Goal: Navigation & Orientation: Find specific page/section

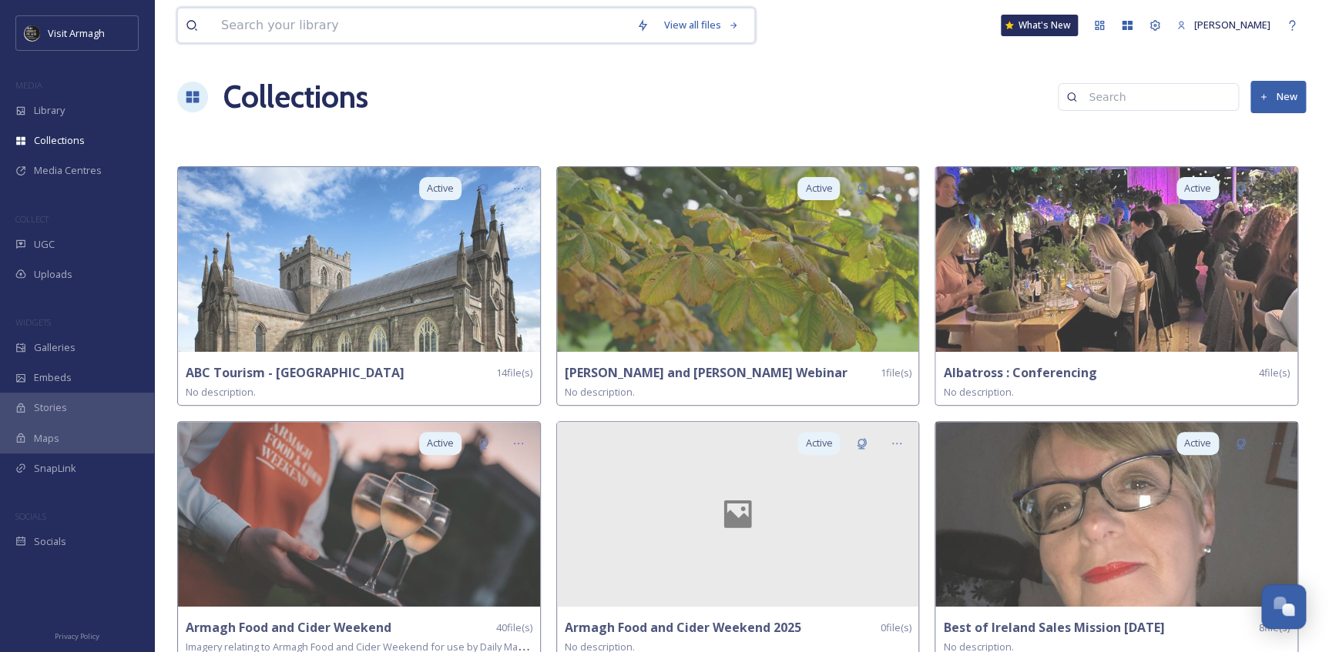
click at [305, 26] on input at bounding box center [420, 25] width 415 height 34
type input "planetarium"
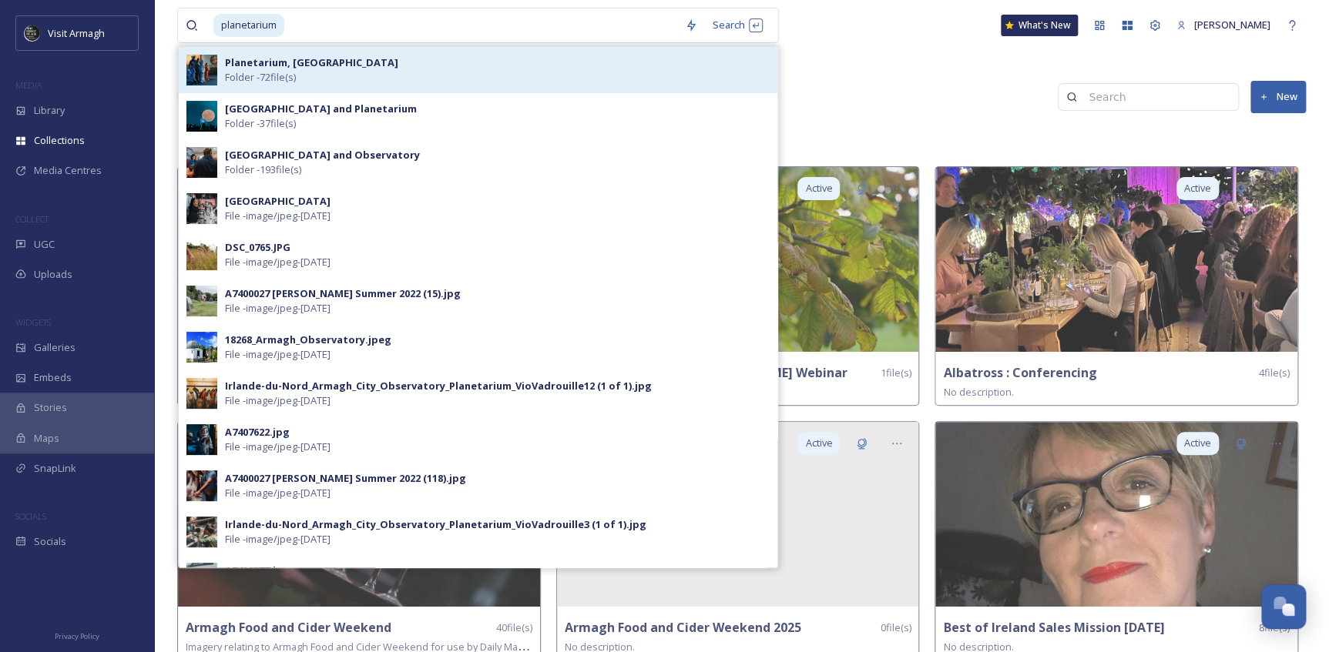
click at [247, 69] on strong "Planetarium, [GEOGRAPHIC_DATA]" at bounding box center [311, 62] width 173 height 14
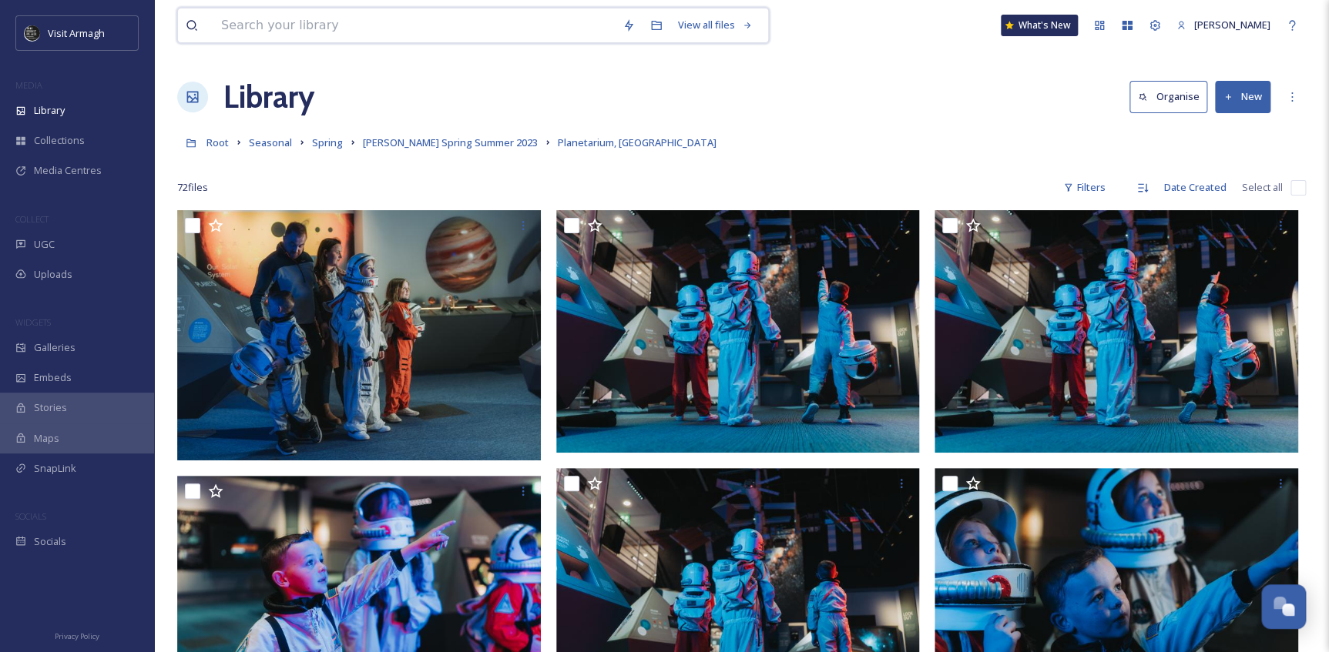
click at [290, 33] on input at bounding box center [413, 25] width 401 height 34
type input "planetarium"
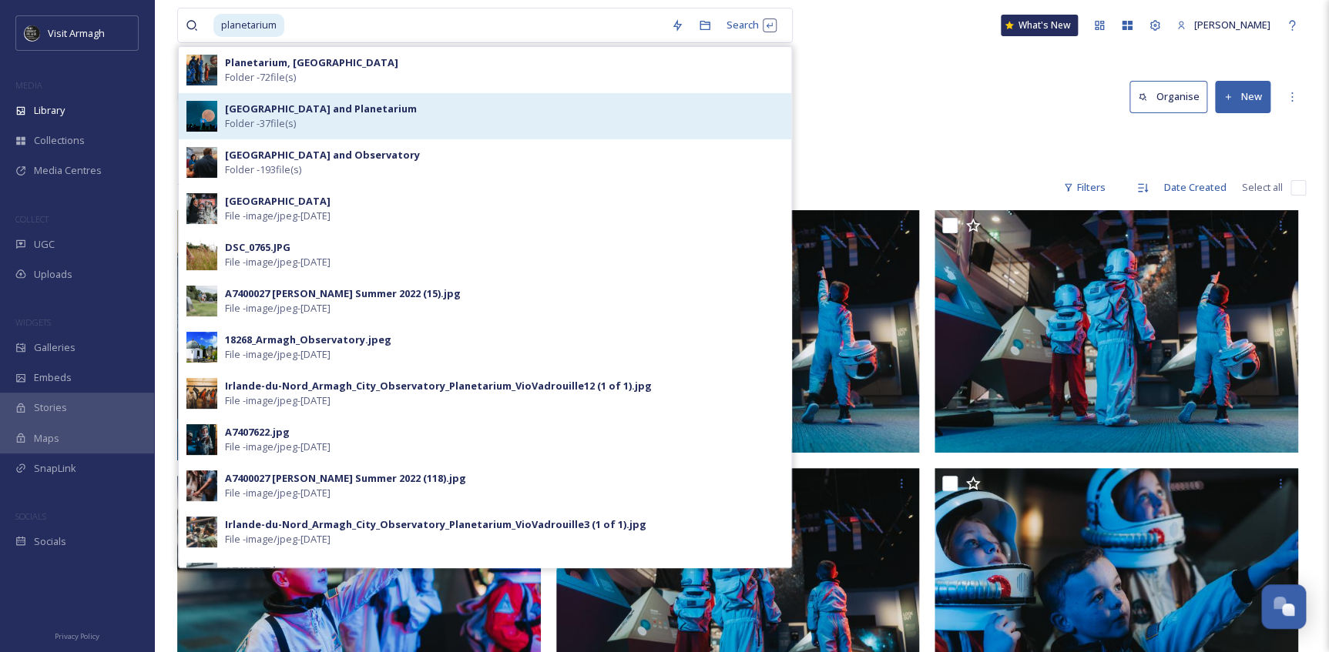
click at [290, 124] on span "Folder - 37 file(s)" at bounding box center [260, 123] width 71 height 15
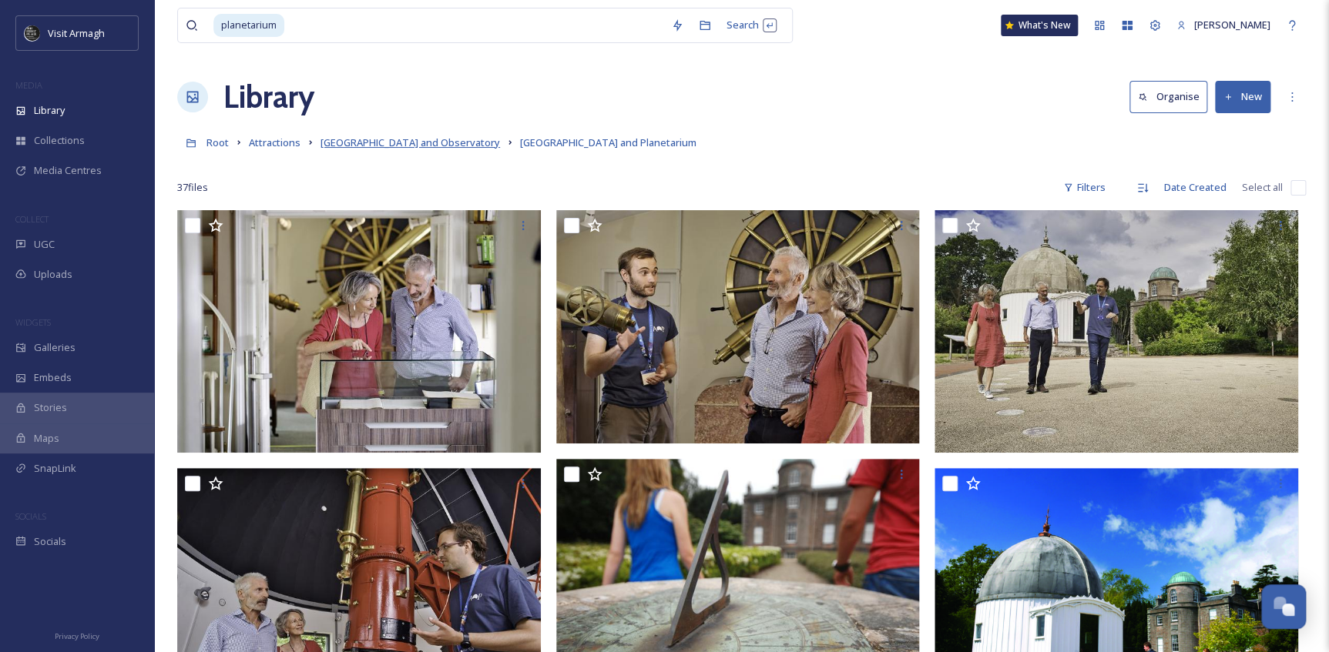
click at [422, 146] on span "[GEOGRAPHIC_DATA] and Observatory" at bounding box center [409, 143] width 179 height 14
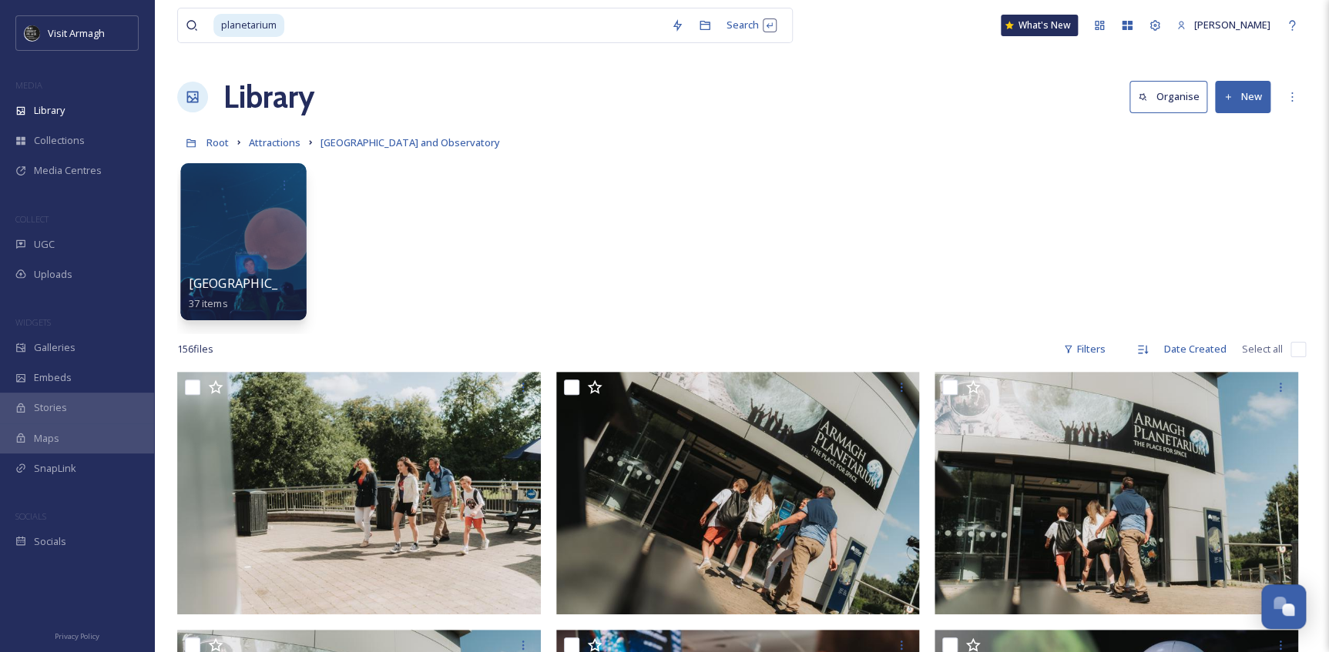
click at [260, 264] on div at bounding box center [243, 241] width 126 height 157
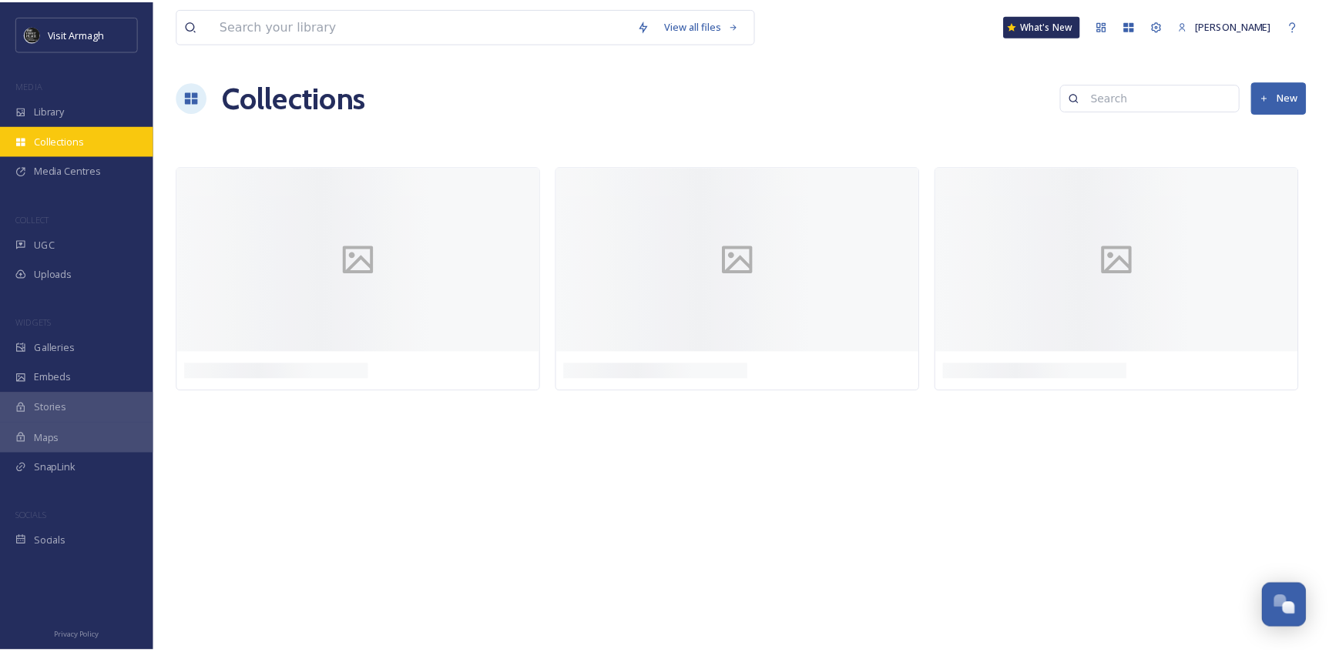
scroll to position [4280, 0]
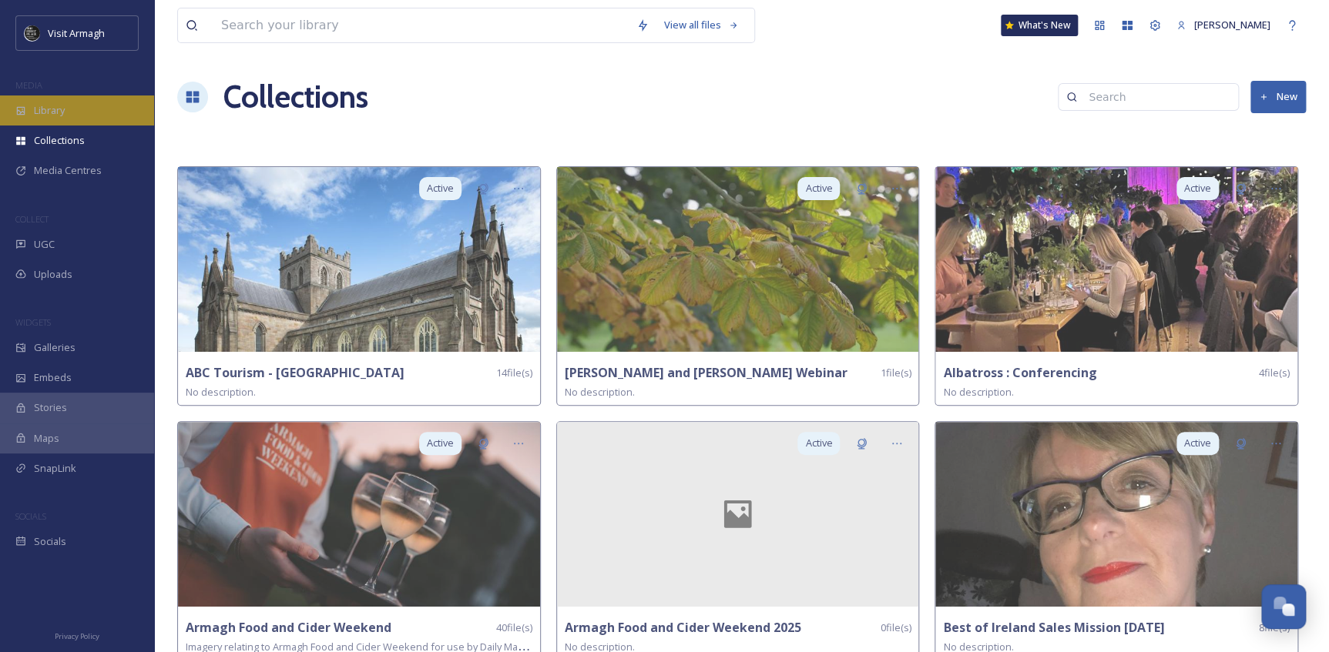
click at [40, 116] on span "Library" at bounding box center [49, 110] width 31 height 15
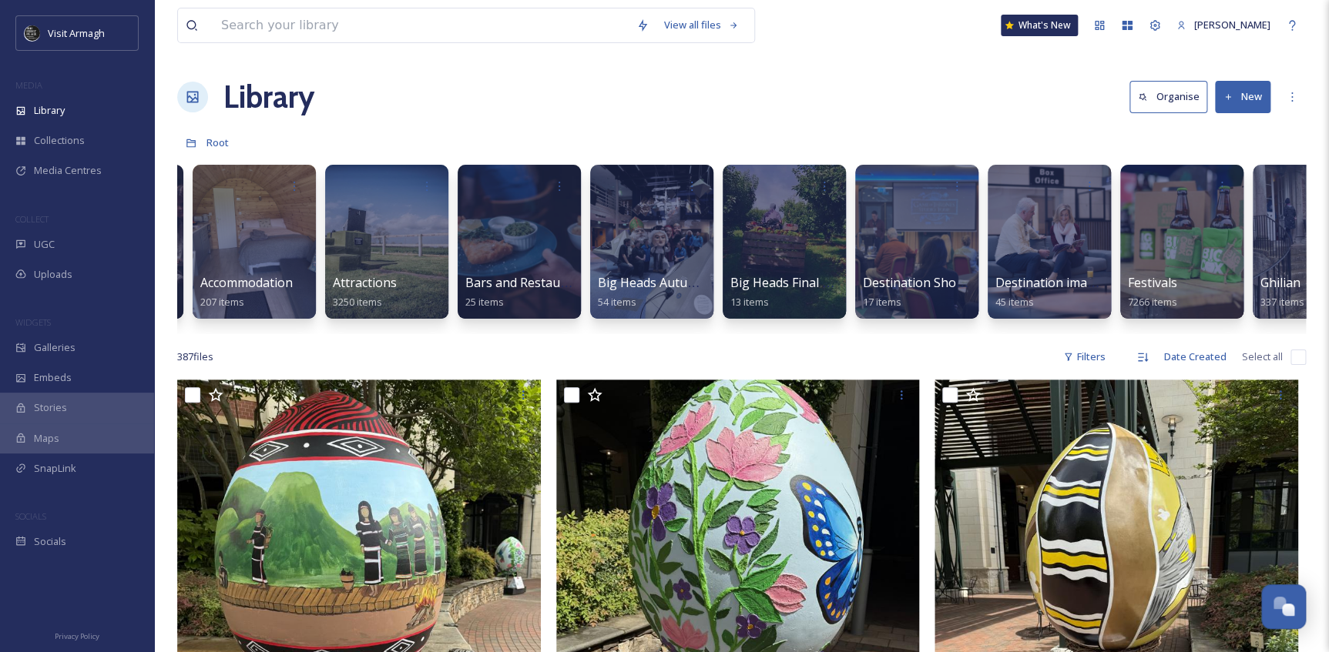
scroll to position [0, 126]
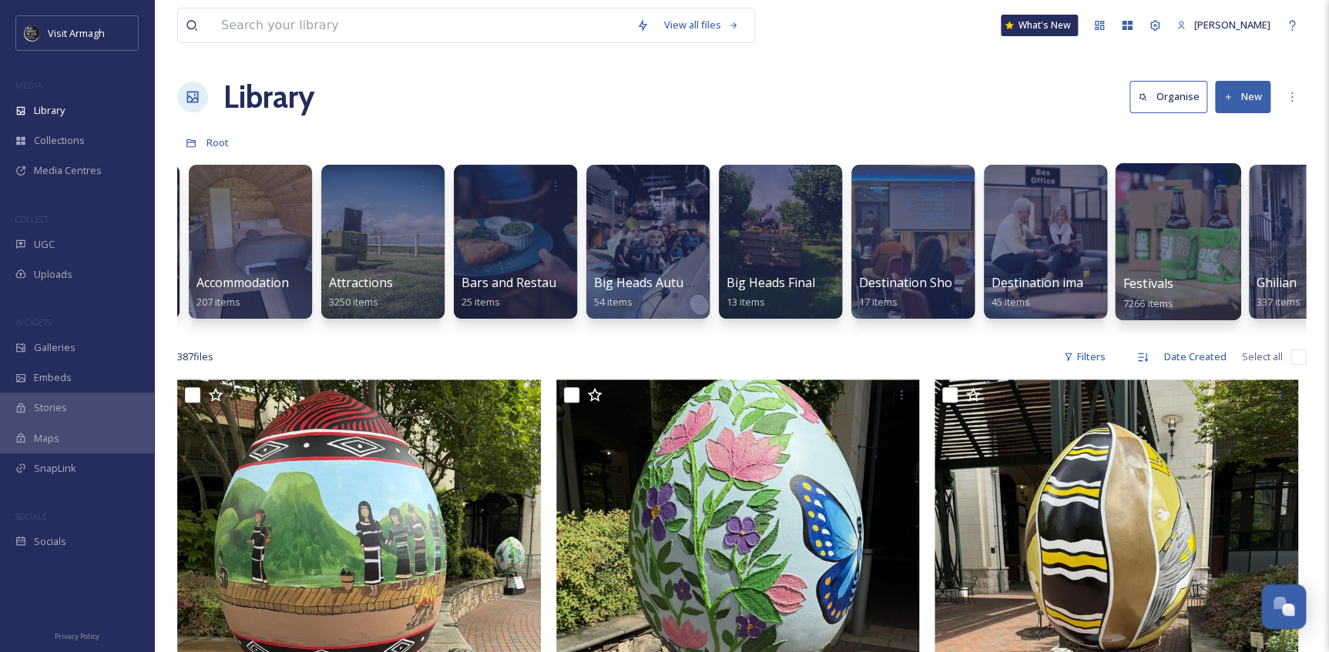
click at [1139, 206] on div at bounding box center [1178, 241] width 126 height 157
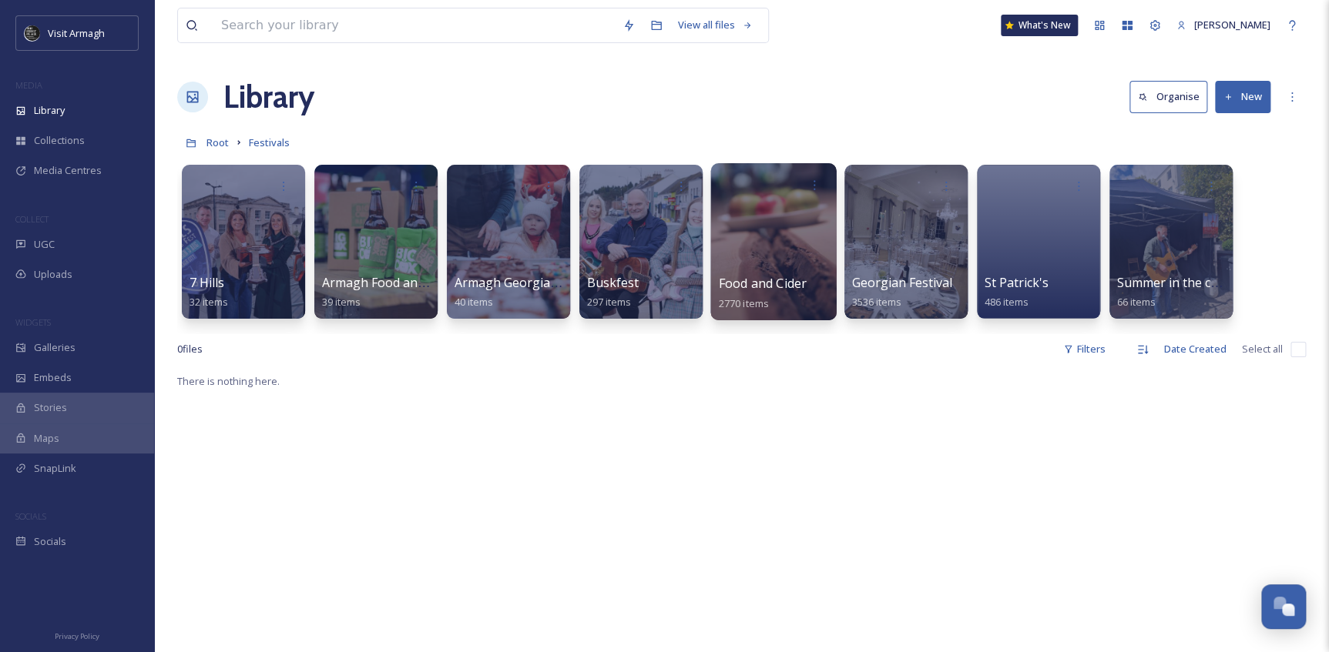
click at [769, 228] on div at bounding box center [773, 241] width 126 height 157
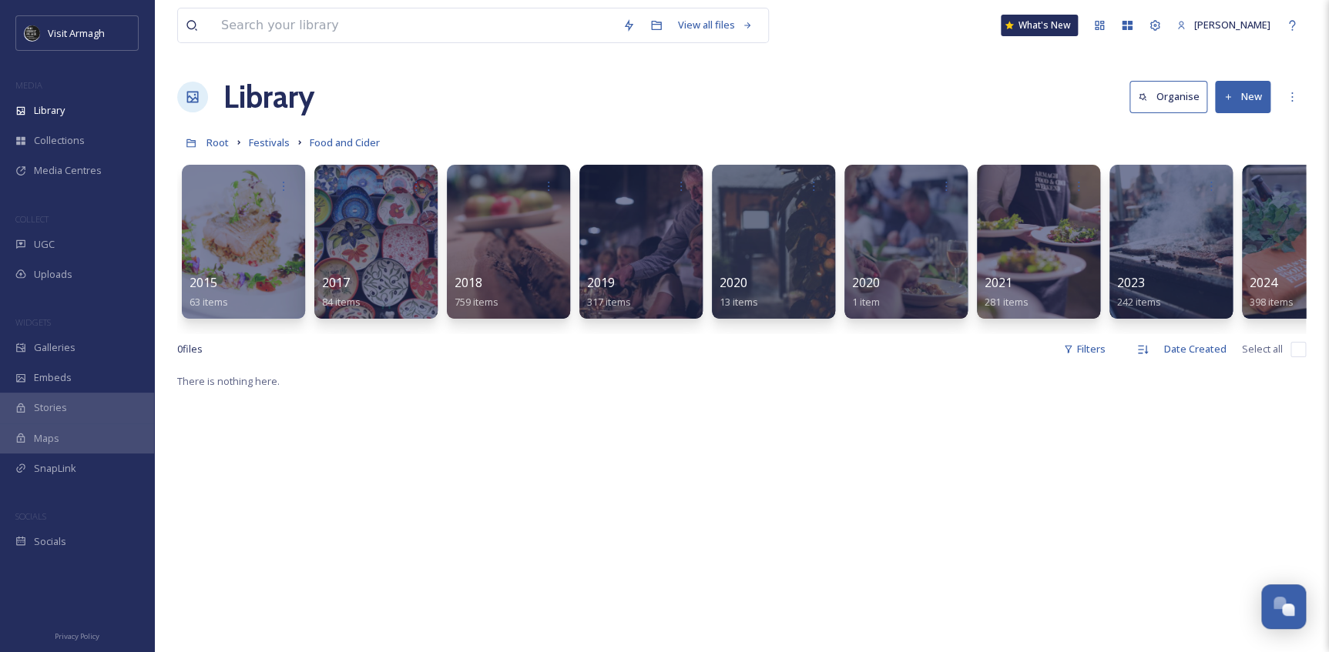
scroll to position [0, 196]
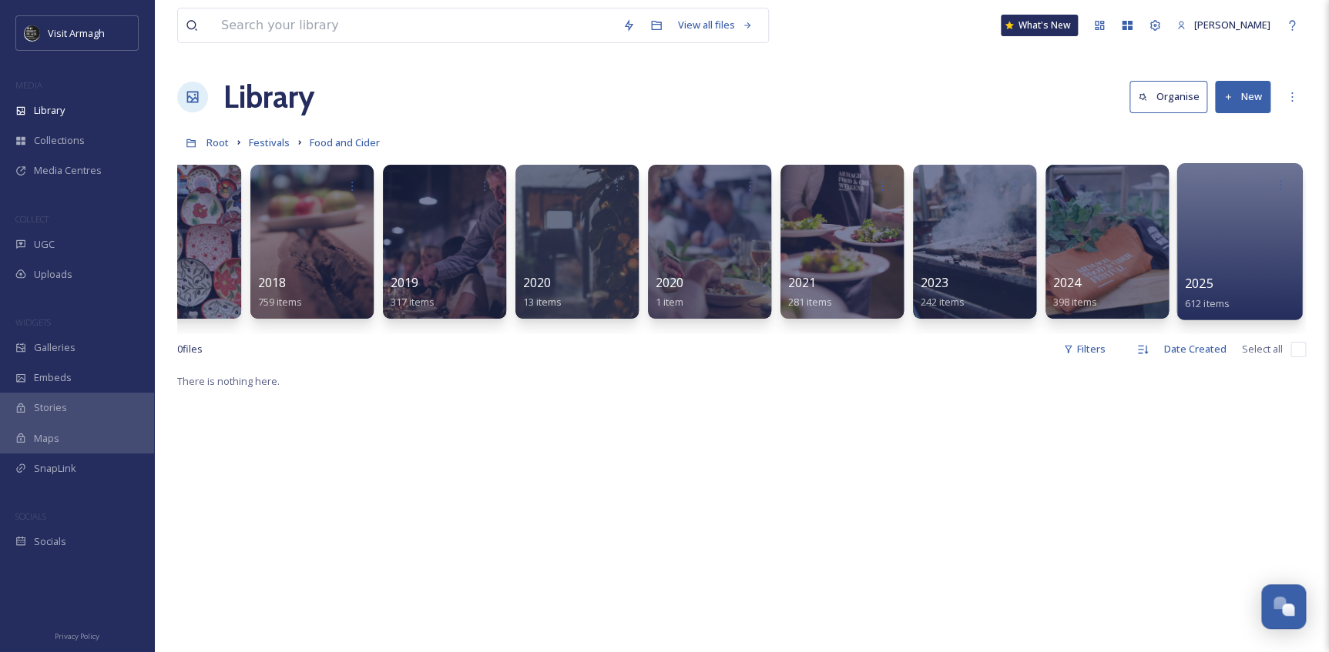
click at [1214, 260] on div at bounding box center [1239, 241] width 126 height 157
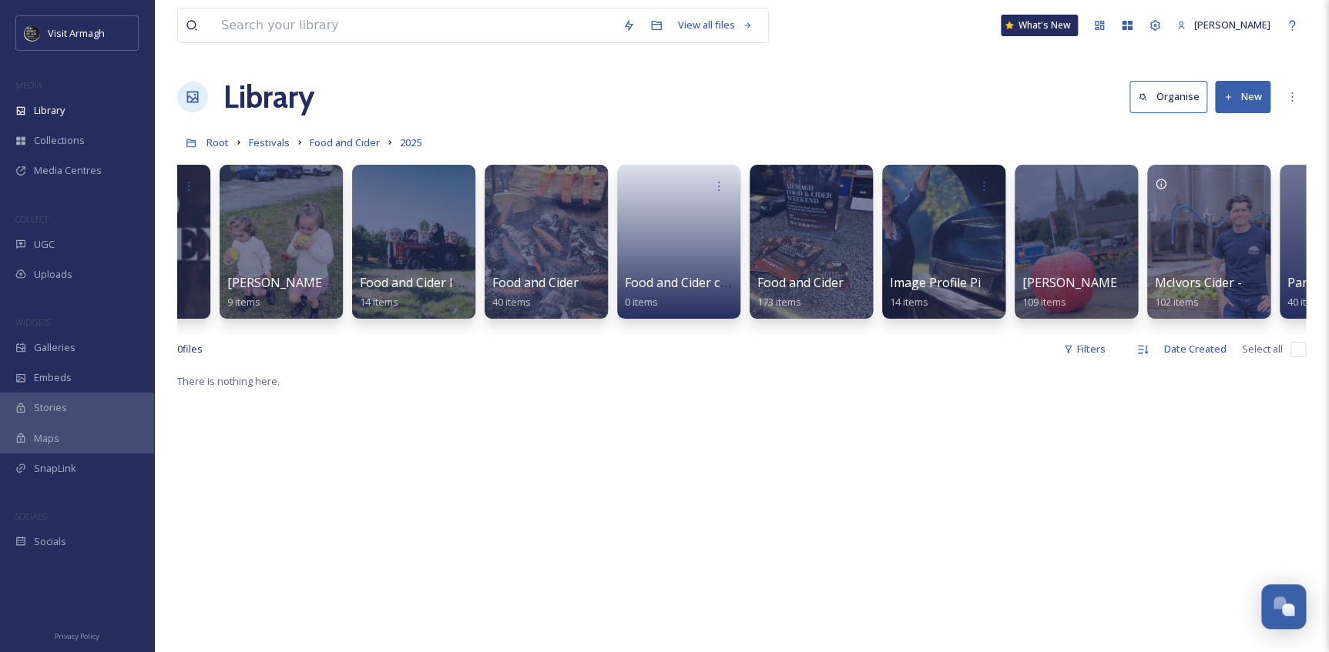
scroll to position [0, 329]
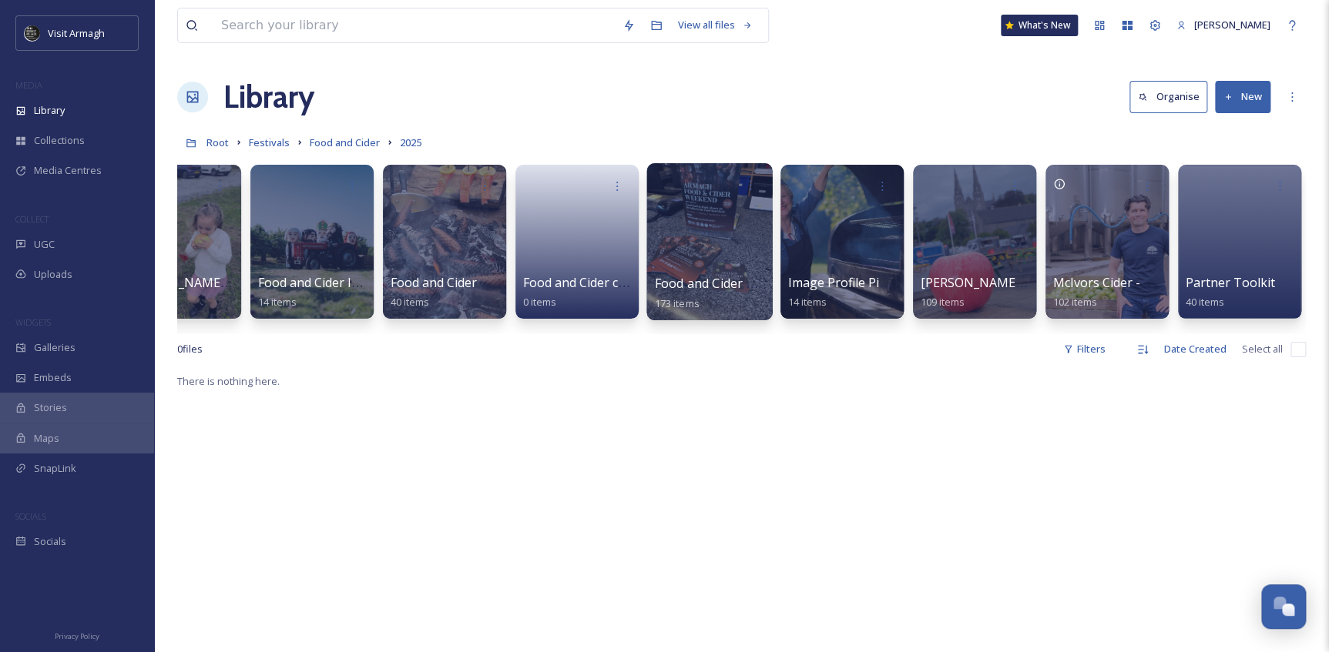
click at [744, 254] on div at bounding box center [709, 241] width 126 height 157
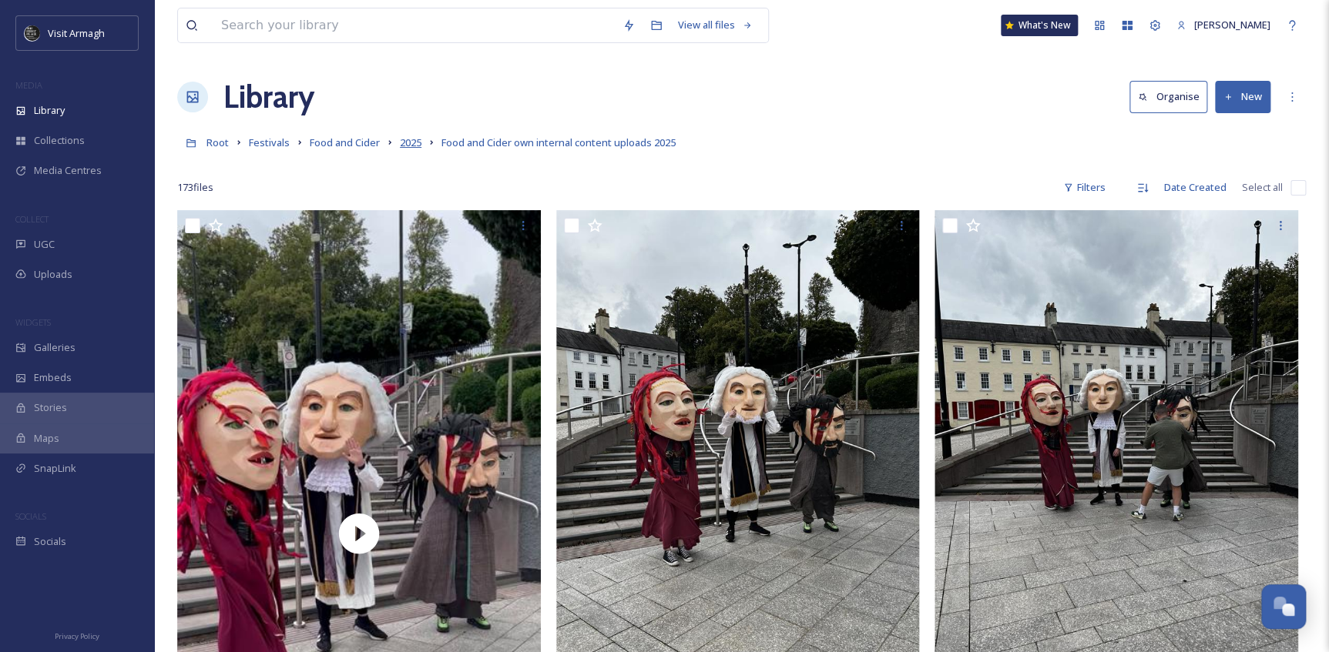
click at [402, 148] on span "2025" at bounding box center [411, 143] width 22 height 14
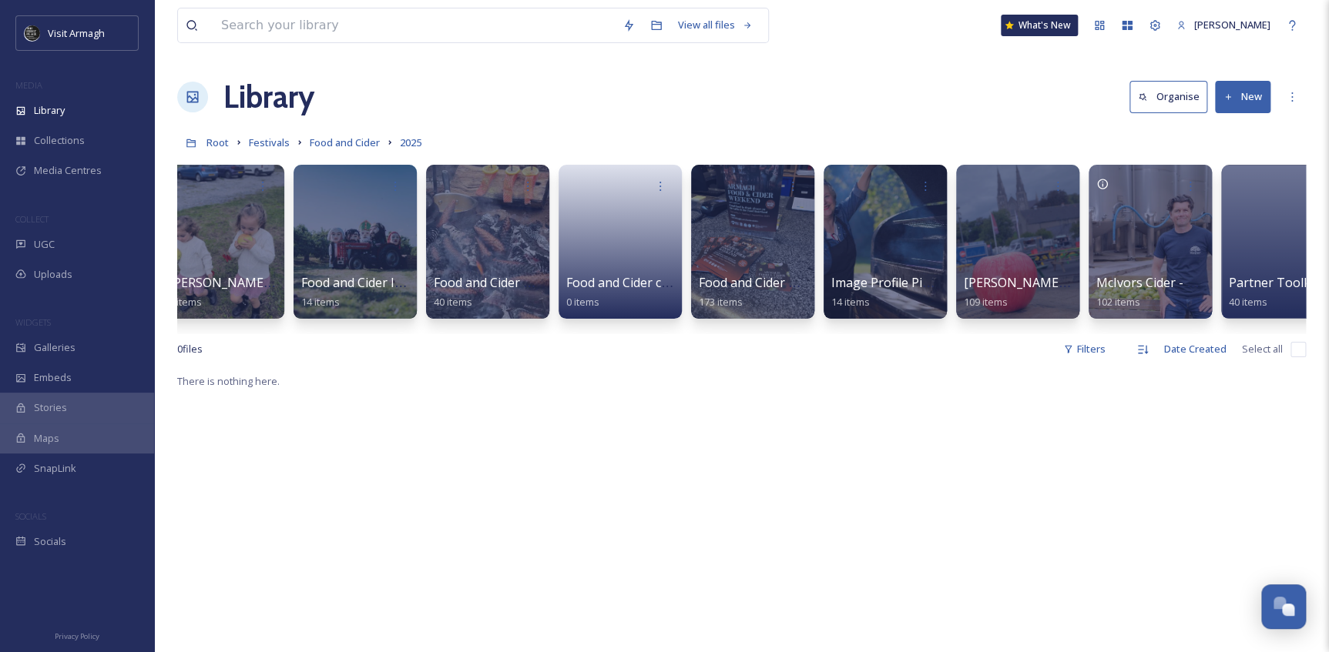
scroll to position [0, 329]
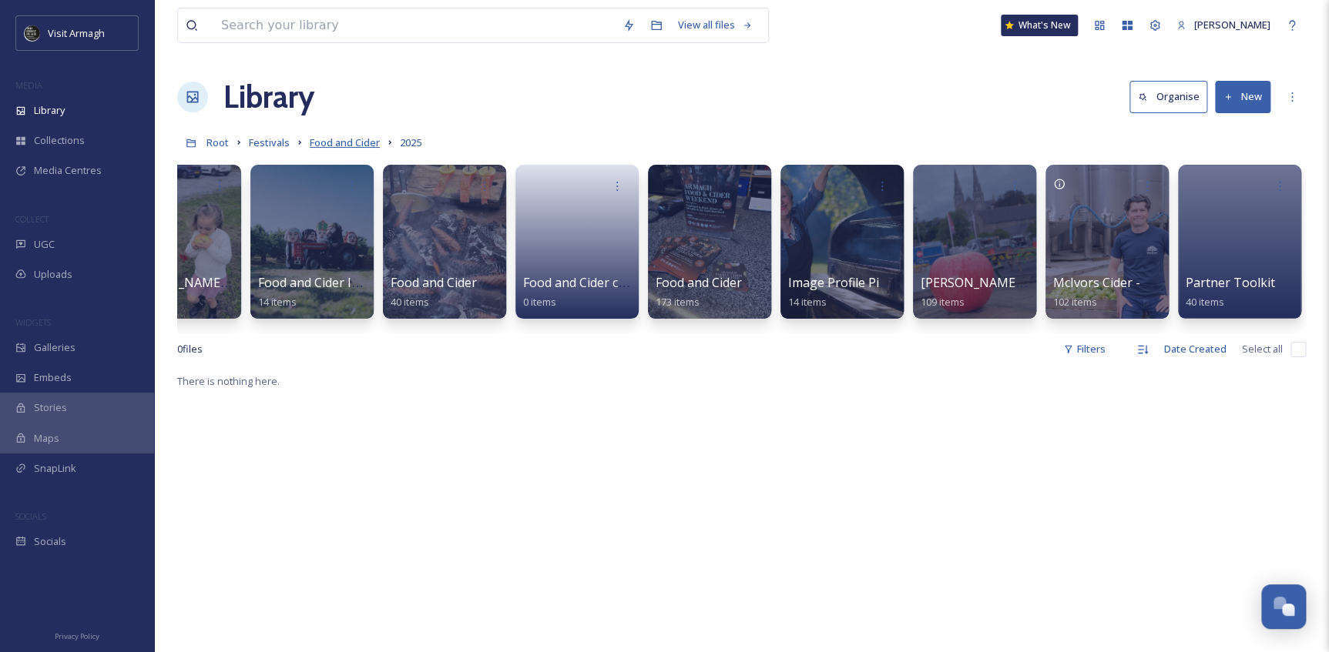
click at [357, 144] on span "Food and Cider" at bounding box center [345, 143] width 70 height 14
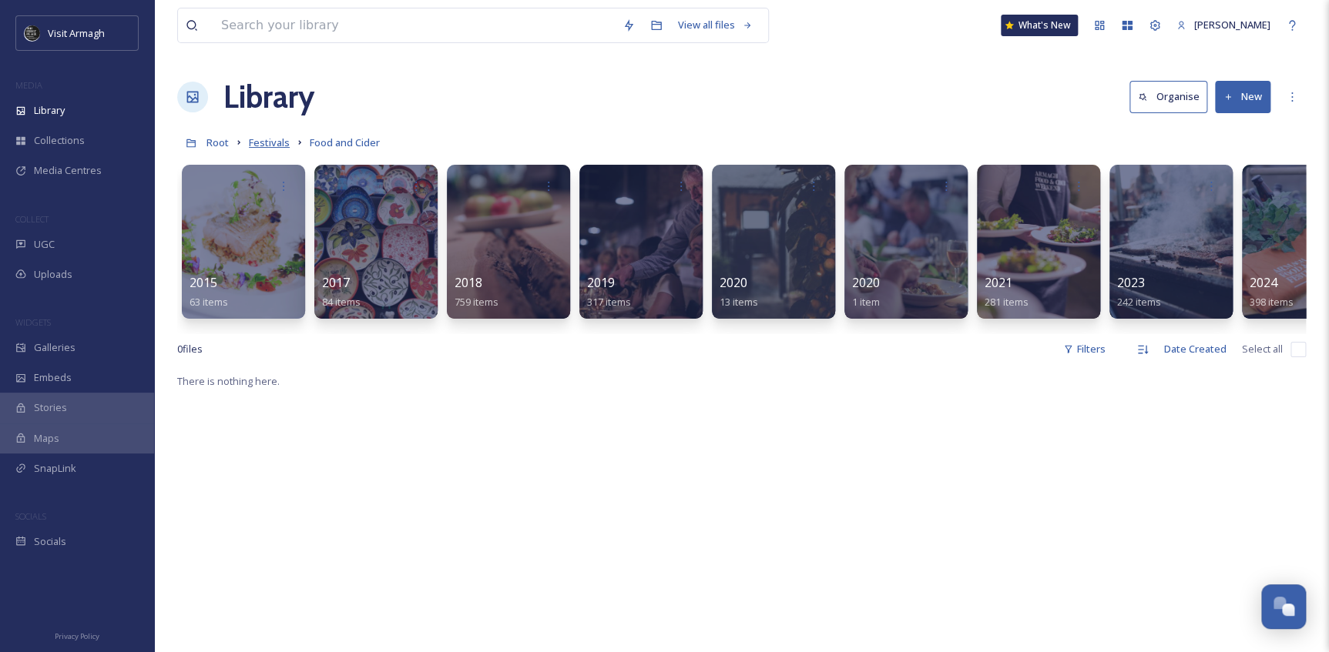
click at [267, 140] on span "Festivals" at bounding box center [269, 143] width 41 height 14
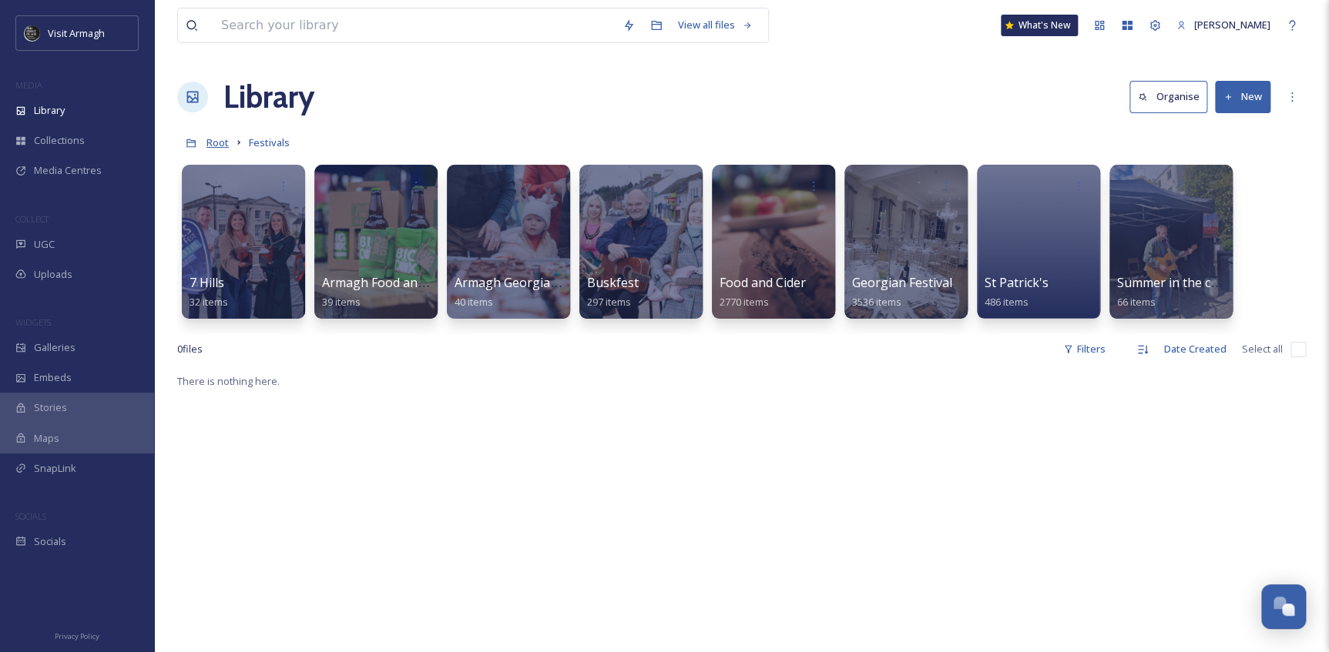
click at [223, 145] on span "Root" at bounding box center [217, 143] width 22 height 14
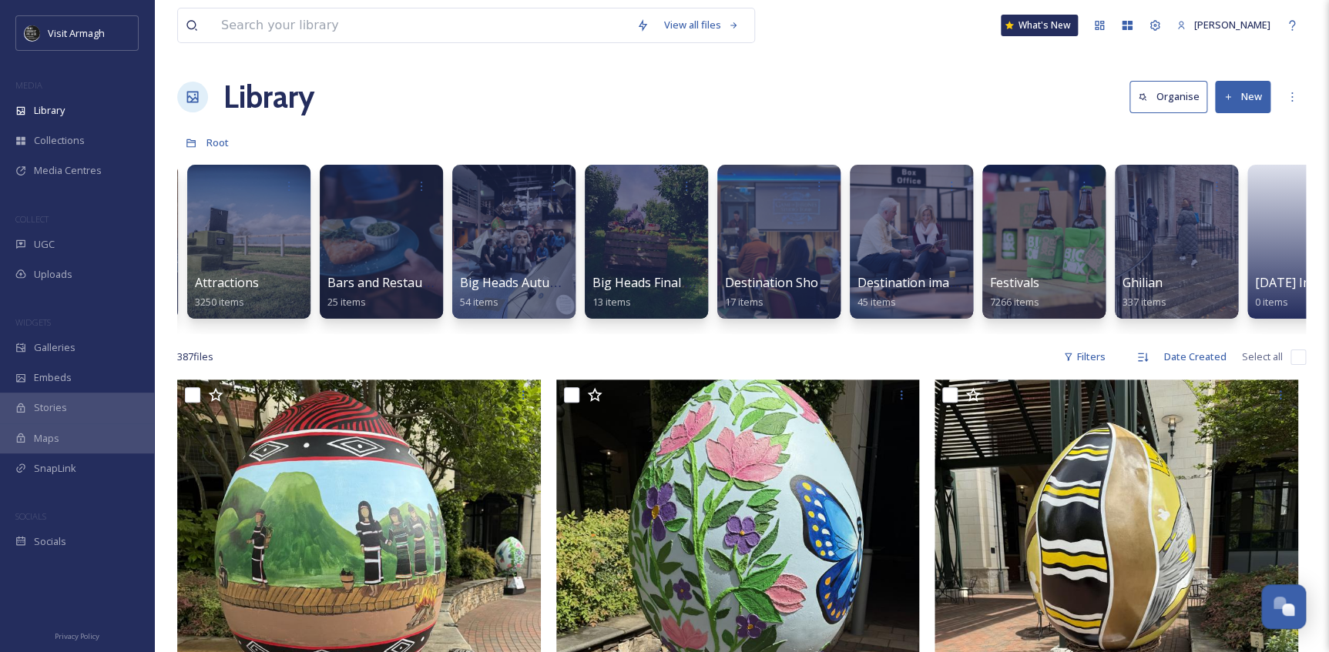
scroll to position [0, 297]
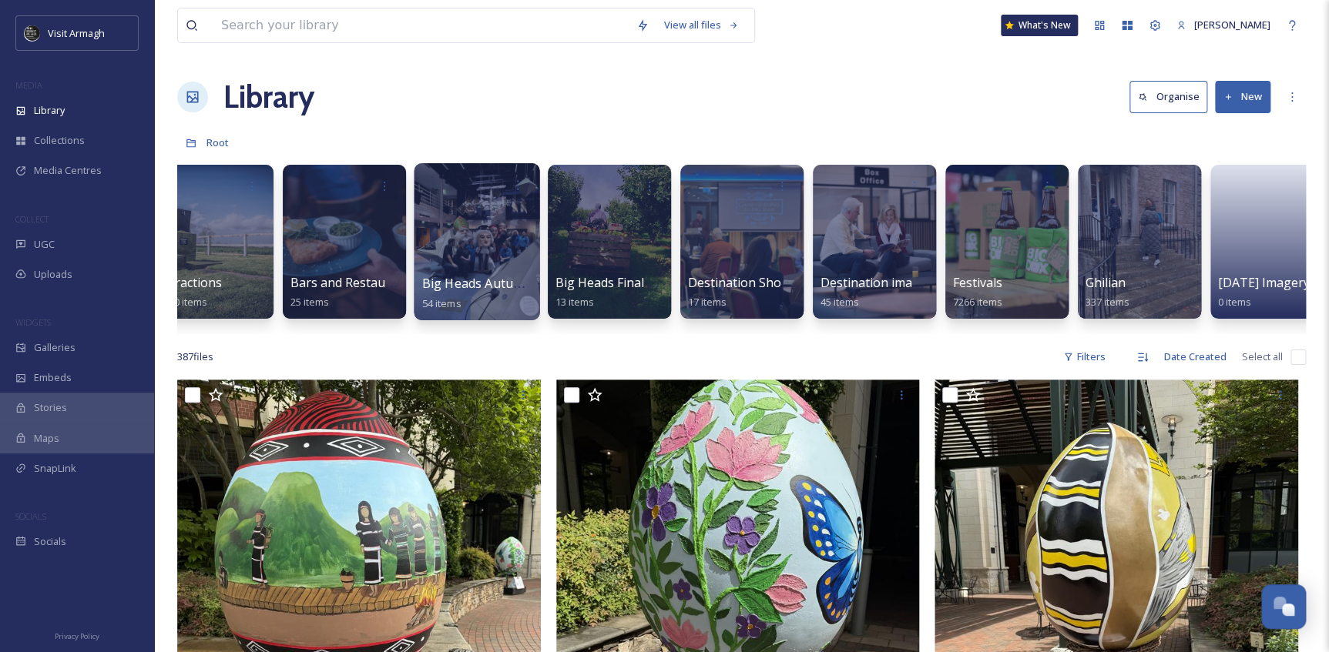
click at [451, 260] on div at bounding box center [477, 241] width 126 height 157
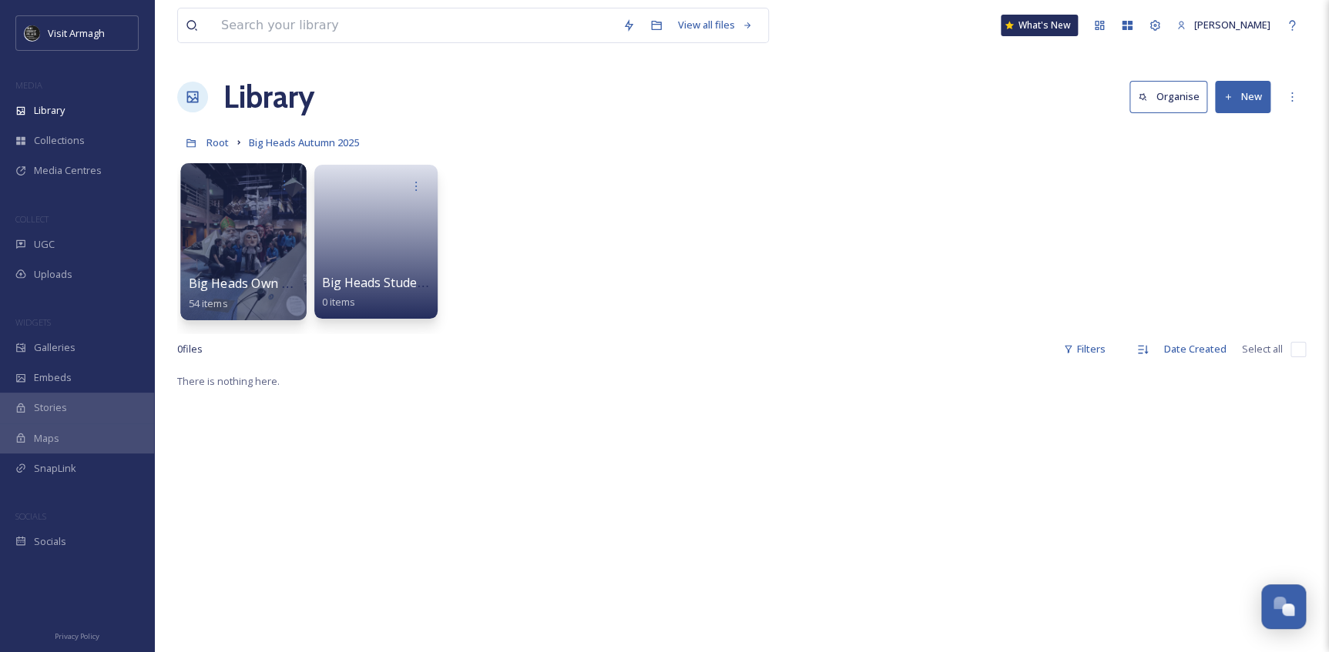
click at [274, 229] on div at bounding box center [243, 241] width 126 height 157
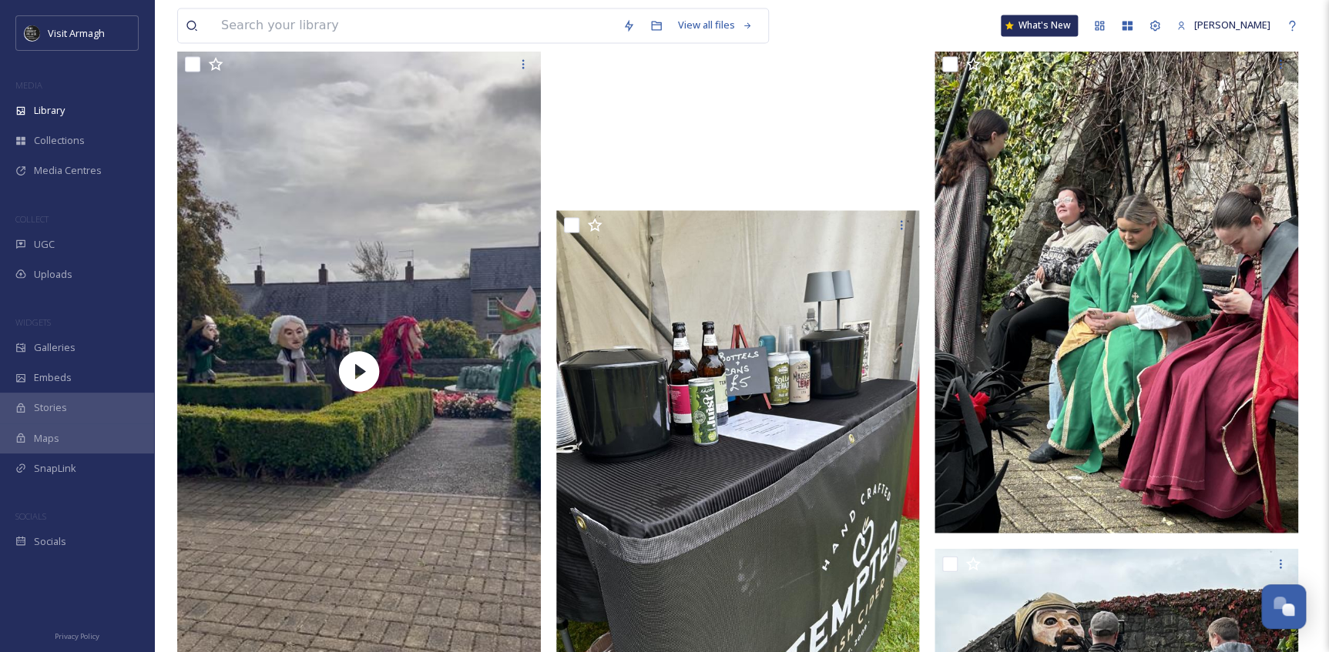
scroll to position [1330, 0]
